Goal: Transaction & Acquisition: Obtain resource

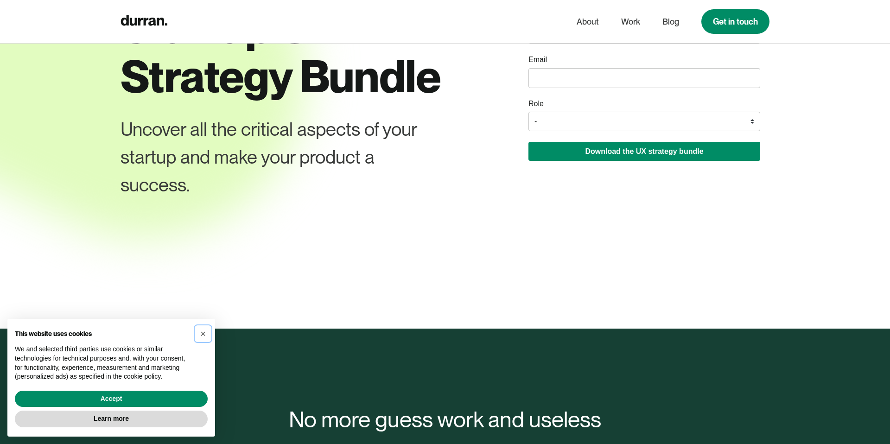
drag, startPoint x: 204, startPoint y: 334, endPoint x: 254, endPoint y: 305, distance: 58.0
click at [204, 333] on span "×" at bounding box center [203, 334] width 6 height 10
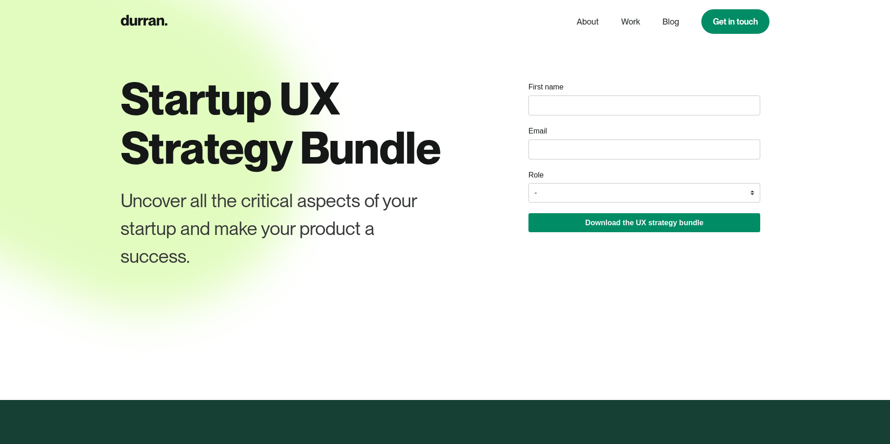
click at [558, 106] on input "name" at bounding box center [644, 105] width 232 height 20
type input "Abhishek"
type input "[EMAIL_ADDRESS][PERSON_NAME][DOMAIN_NAME]"
click at [566, 195] on select "- Founder / Co-founder C-suite / VP / Manager Designer Developer Other" at bounding box center [644, 192] width 232 height 19
select select "Designer"
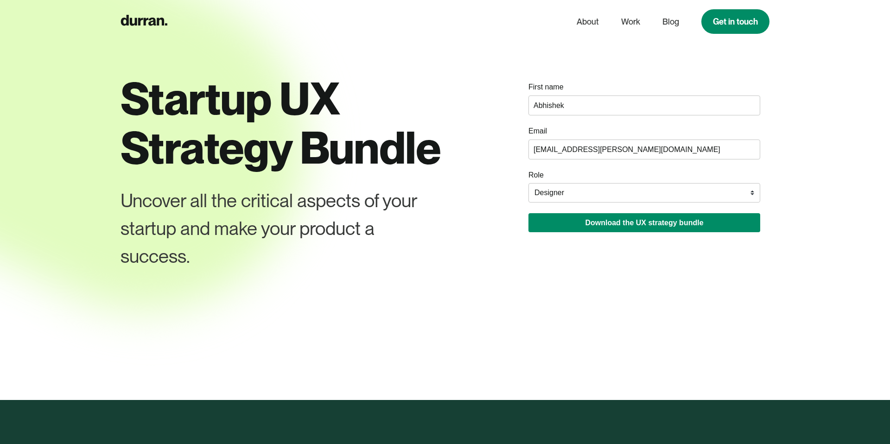
click at [528, 184] on select "- Founder / Co-founder C-suite / VP / Manager Designer Developer Other" at bounding box center [644, 192] width 232 height 19
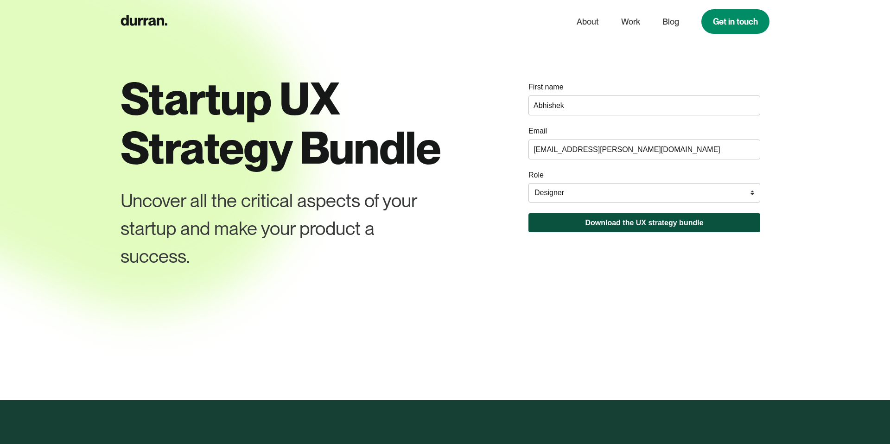
click at [566, 229] on button "Download the UX strategy bundle" at bounding box center [644, 222] width 232 height 19
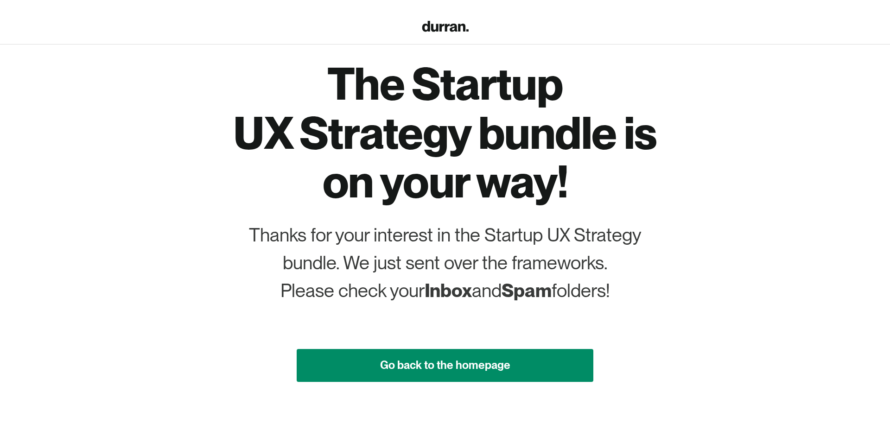
scroll to position [45, 0]
